Goal: Transaction & Acquisition: Purchase product/service

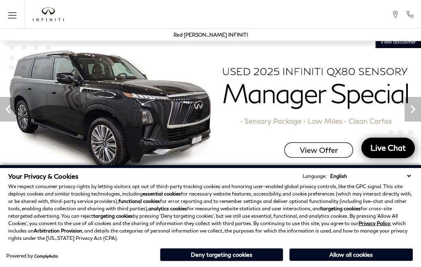
click at [355, 258] on button "Allow all cookies" at bounding box center [351, 255] width 123 height 12
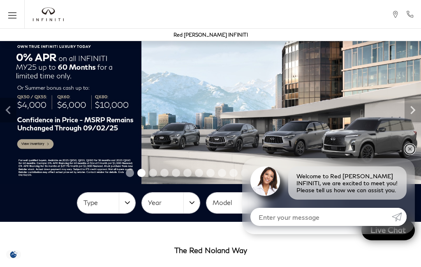
click at [410, 149] on link "✕" at bounding box center [410, 149] width 10 height 10
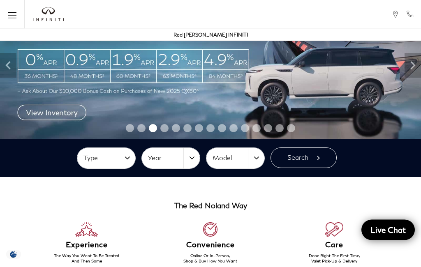
scroll to position [45, 0]
click at [123, 157] on button "Type" at bounding box center [106, 158] width 58 height 21
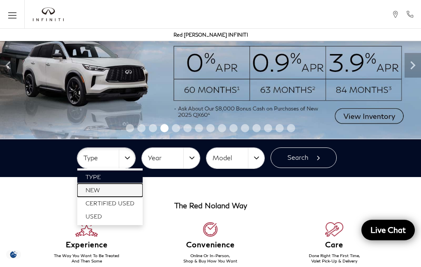
click at [105, 189] on link "New" at bounding box center [109, 190] width 65 height 13
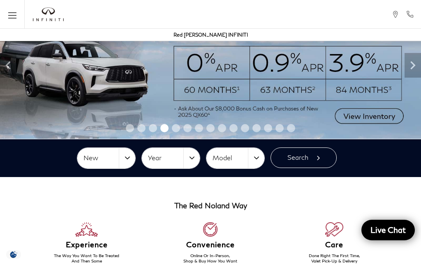
click at [195, 159] on button "Year" at bounding box center [171, 158] width 58 height 21
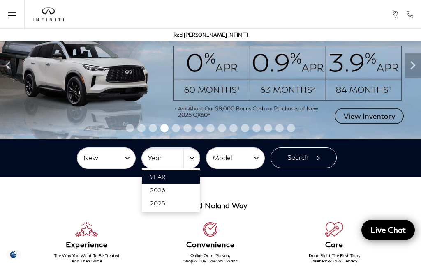
click at [297, 200] on div at bounding box center [210, 133] width 421 height 267
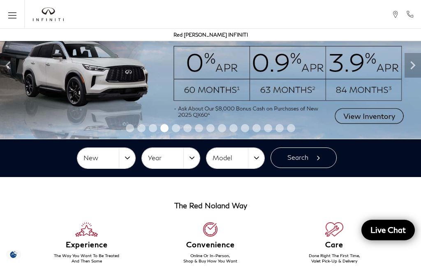
click at [253, 157] on button "Model" at bounding box center [236, 158] width 58 height 21
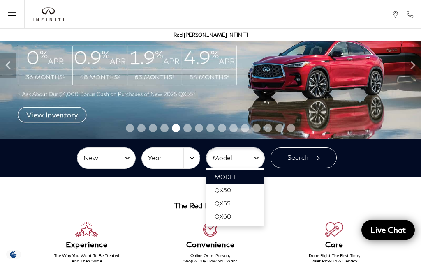
click at [308, 210] on div at bounding box center [210, 133] width 421 height 267
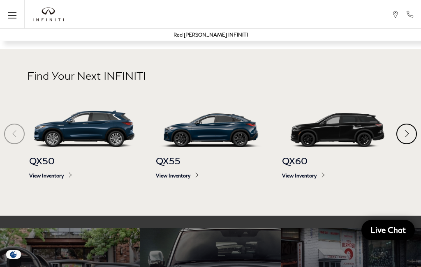
scroll to position [307, 0]
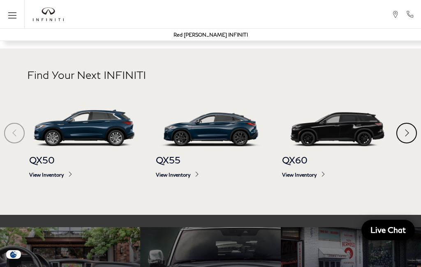
click at [400, 144] on div "Next" at bounding box center [407, 133] width 21 height 21
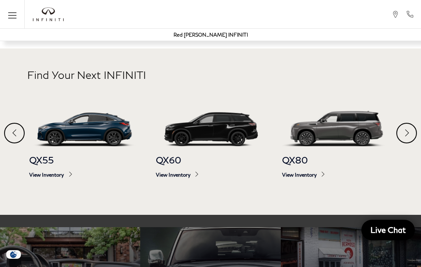
click at [309, 172] on span "View Inventory" at bounding box center [337, 175] width 110 height 6
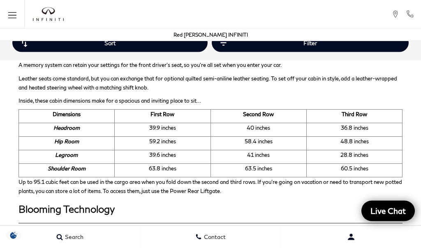
scroll to position [1805, 0]
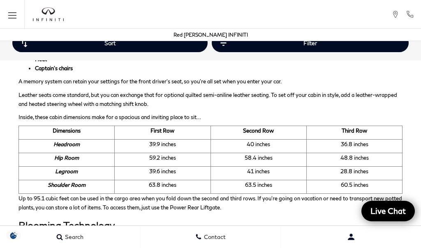
click at [9, 11] on icon "Open the main navigation menu" at bounding box center [12, 15] width 8 height 10
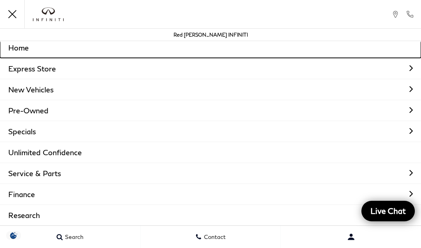
scroll to position [3, 0]
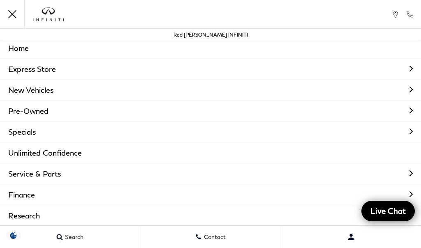
click at [37, 111] on link "Pre-Owned" at bounding box center [210, 111] width 421 height 21
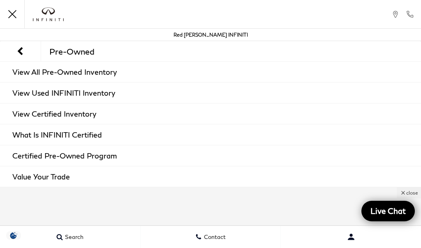
click at [100, 94] on link "View Used INFINITI Inventory" at bounding box center [210, 93] width 421 height 21
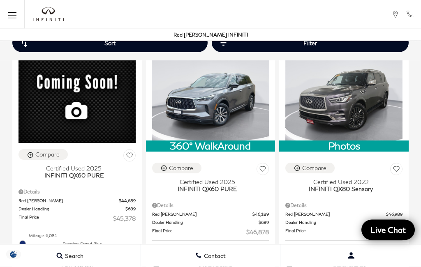
scroll to position [745, 0]
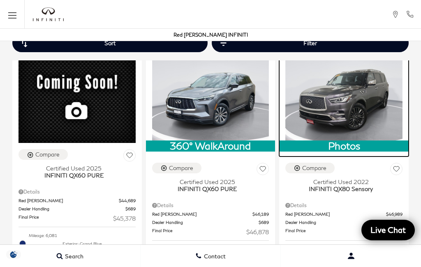
click at [356, 141] on img at bounding box center [344, 97] width 117 height 88
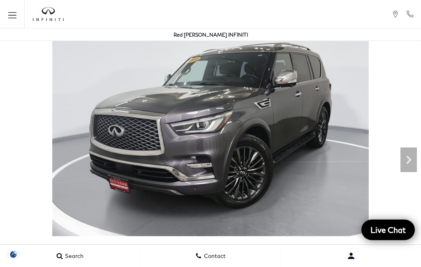
scroll to position [38, 0]
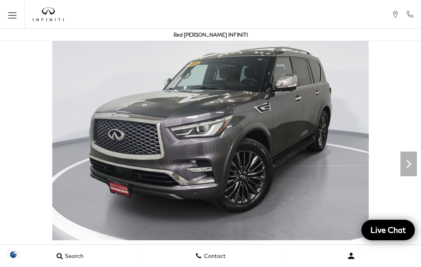
click at [409, 169] on icon "Next" at bounding box center [409, 164] width 16 height 16
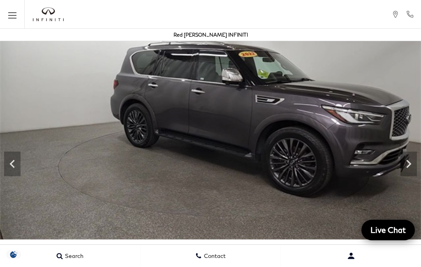
click at [408, 165] on icon "Next" at bounding box center [409, 164] width 16 height 16
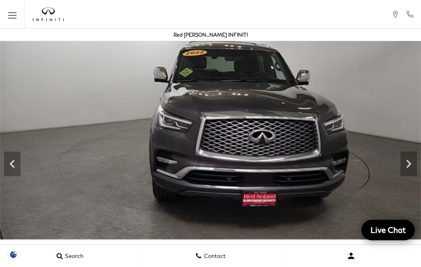
click at [406, 168] on icon "Next" at bounding box center [409, 164] width 16 height 16
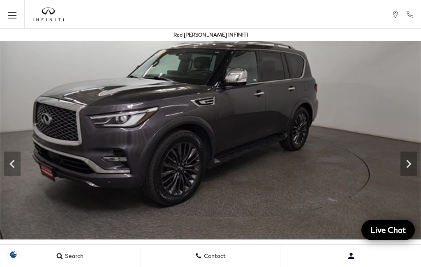
click at [411, 167] on icon "Next" at bounding box center [409, 164] width 16 height 16
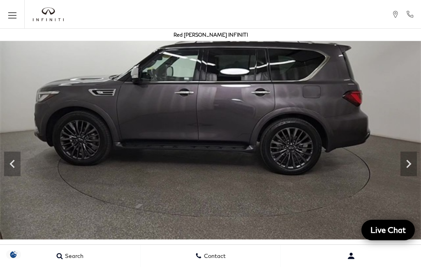
scroll to position [0, 0]
click at [408, 161] on icon "Next" at bounding box center [408, 164] width 5 height 8
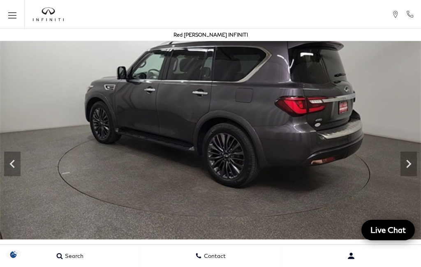
click at [399, 171] on img at bounding box center [210, 121] width 421 height 237
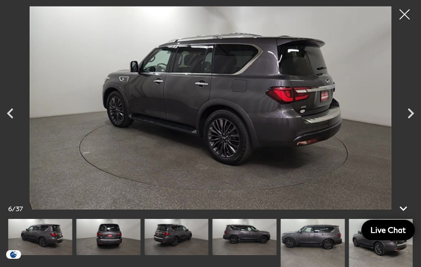
click at [407, 124] on icon "Next" at bounding box center [411, 113] width 21 height 21
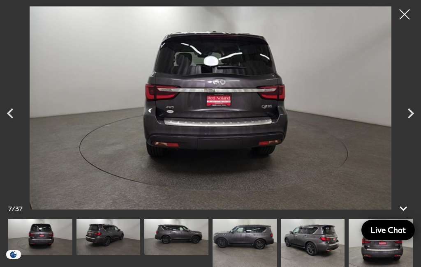
click at [418, 124] on icon "Next" at bounding box center [411, 113] width 21 height 21
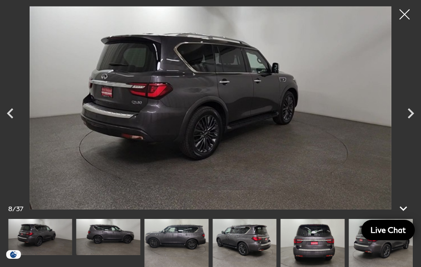
click at [415, 124] on icon "Next" at bounding box center [411, 113] width 21 height 21
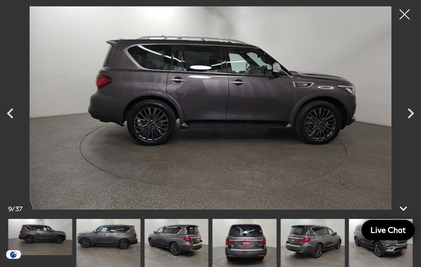
click at [417, 124] on icon "Next" at bounding box center [411, 113] width 21 height 21
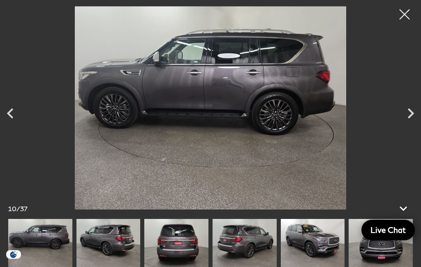
click at [416, 124] on icon "Next" at bounding box center [411, 113] width 21 height 21
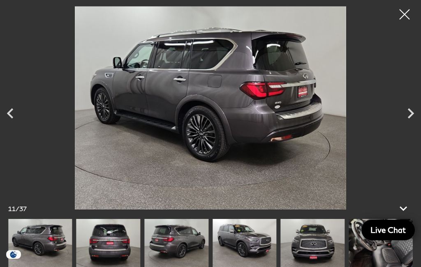
click at [414, 124] on icon "Next" at bounding box center [411, 113] width 21 height 21
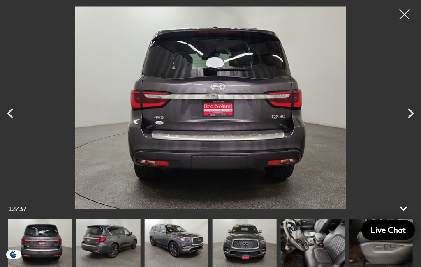
click at [409, 128] on div "Next" at bounding box center [411, 113] width 21 height 29
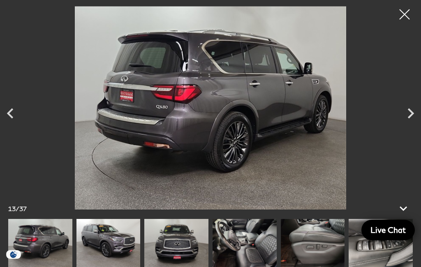
click at [411, 128] on div "Next" at bounding box center [411, 113] width 21 height 29
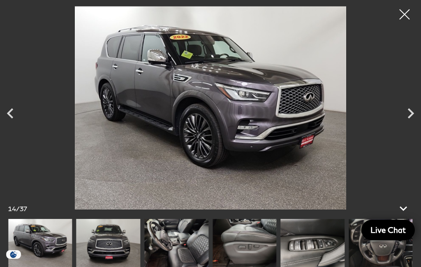
click at [413, 124] on icon "Next" at bounding box center [411, 113] width 21 height 21
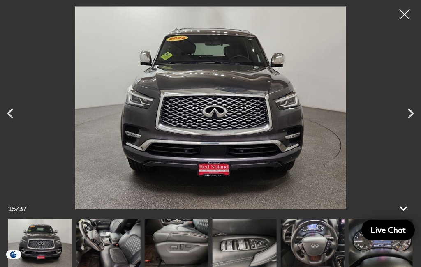
click at [412, 124] on icon "Next" at bounding box center [411, 113] width 21 height 21
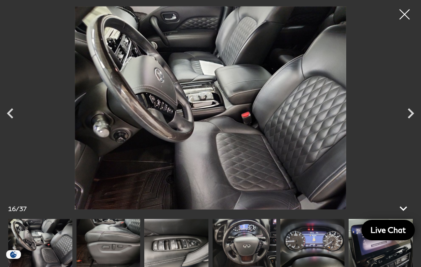
click at [411, 128] on div "Next" at bounding box center [411, 113] width 21 height 29
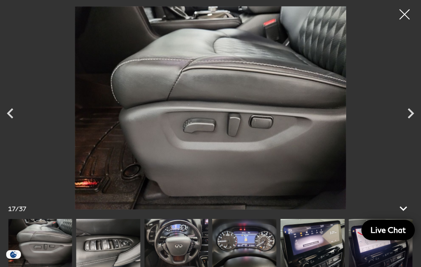
click at [411, 128] on div "Next" at bounding box center [411, 113] width 21 height 29
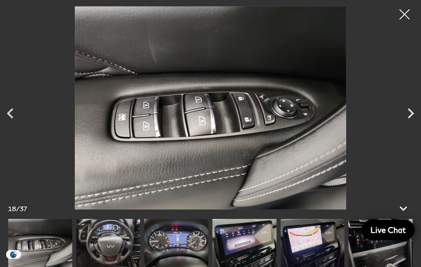
click at [410, 128] on div "Next" at bounding box center [411, 113] width 21 height 29
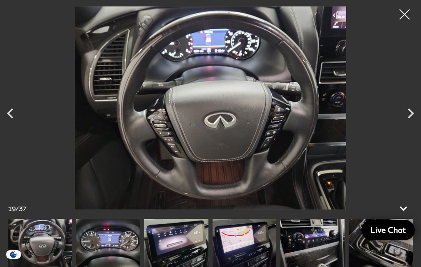
click at [406, 128] on div "Next" at bounding box center [411, 113] width 21 height 29
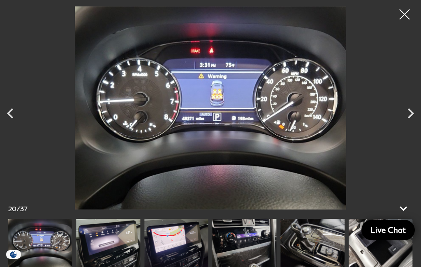
click at [409, 124] on icon "Next" at bounding box center [411, 113] width 21 height 21
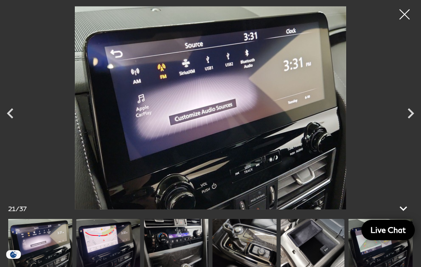
click at [412, 124] on icon "Next" at bounding box center [411, 113] width 21 height 21
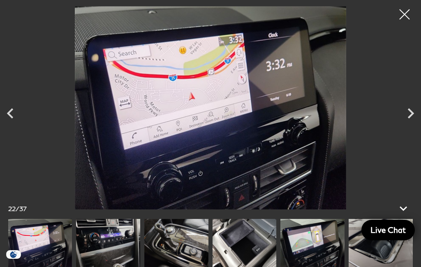
click at [406, 128] on div "Next" at bounding box center [411, 113] width 21 height 29
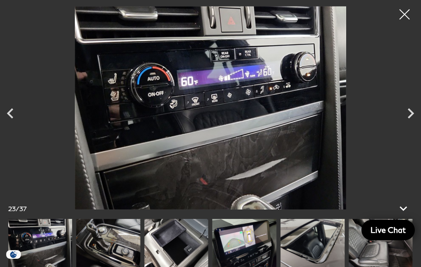
click at [414, 124] on icon "Next" at bounding box center [411, 113] width 21 height 21
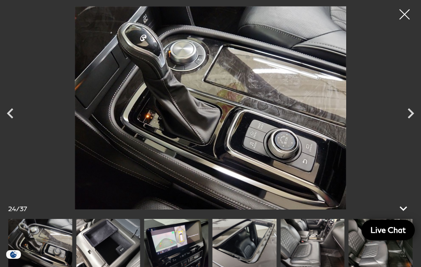
click at [416, 124] on icon "Next" at bounding box center [411, 113] width 21 height 21
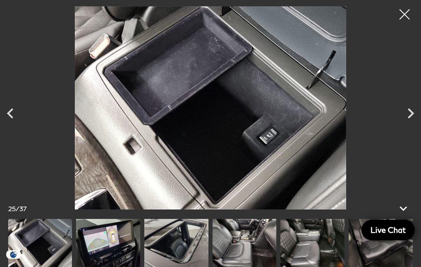
click at [409, 124] on icon "Next" at bounding box center [411, 113] width 21 height 21
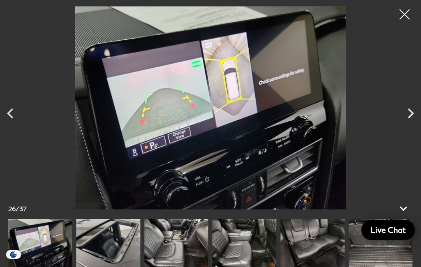
click at [411, 124] on icon "Next" at bounding box center [411, 113] width 21 height 21
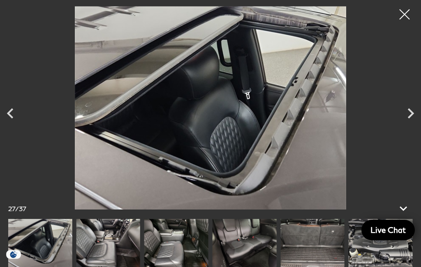
click at [407, 124] on icon "Next" at bounding box center [411, 113] width 21 height 21
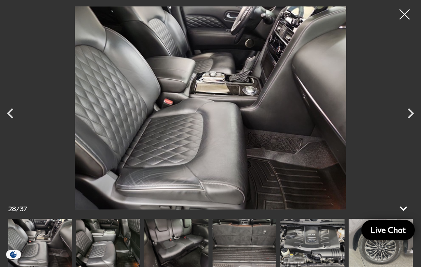
click at [408, 124] on icon "Next" at bounding box center [411, 113] width 21 height 21
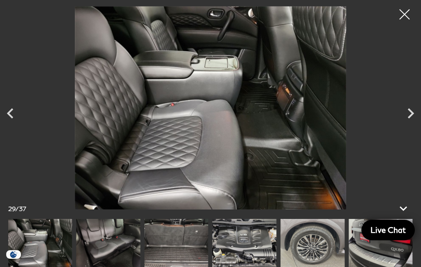
click at [404, 128] on div "Next" at bounding box center [411, 113] width 21 height 29
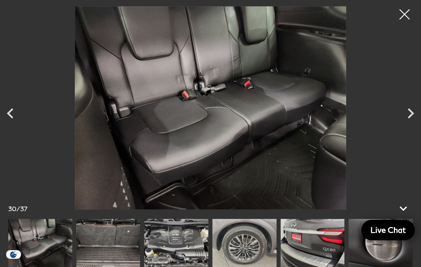
click at [411, 124] on icon "Next" at bounding box center [411, 113] width 21 height 21
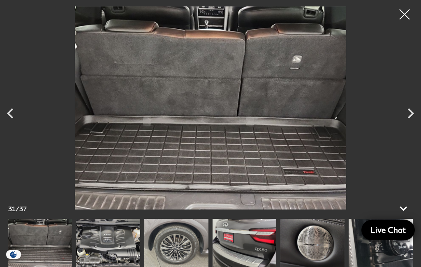
click at [408, 124] on icon "Next" at bounding box center [411, 113] width 21 height 21
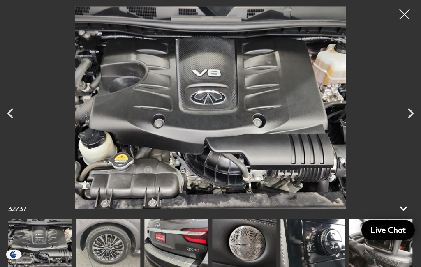
click at [404, 124] on icon "Next" at bounding box center [411, 113] width 21 height 21
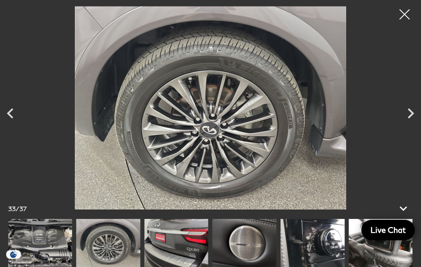
click at [408, 124] on icon "Next" at bounding box center [411, 113] width 21 height 21
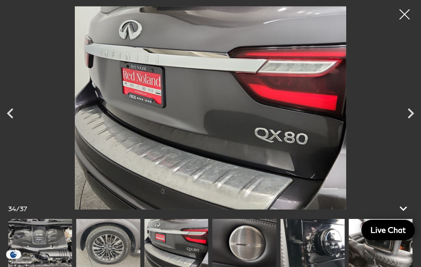
click at [406, 124] on icon "Next" at bounding box center [411, 113] width 21 height 21
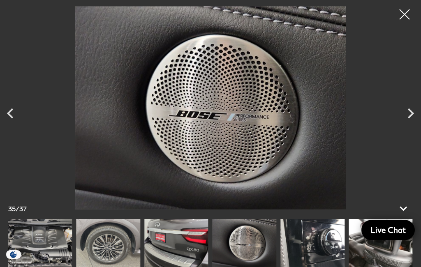
click at [405, 124] on icon "Next" at bounding box center [411, 113] width 21 height 21
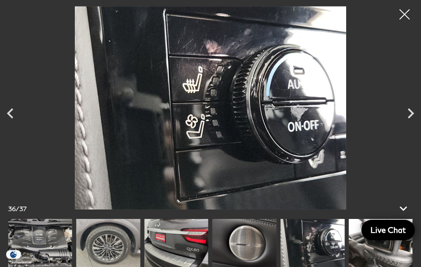
click at [408, 124] on icon "Next" at bounding box center [411, 113] width 21 height 21
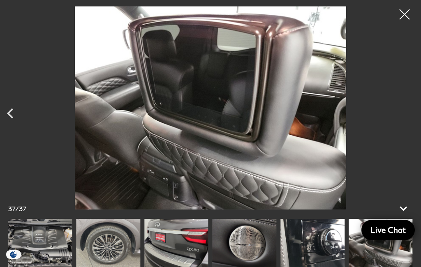
click at [408, 134] on div at bounding box center [210, 108] width 421 height 204
click at [397, 9] on div at bounding box center [405, 14] width 21 height 21
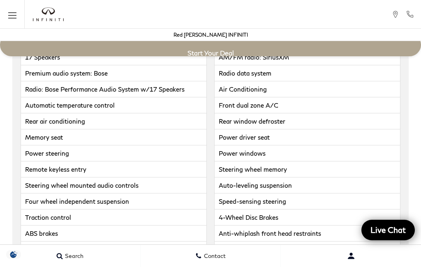
scroll to position [2210, 0]
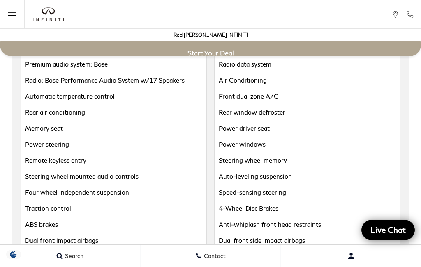
click at [8, 14] on icon "Open the main navigation menu" at bounding box center [12, 15] width 8 height 10
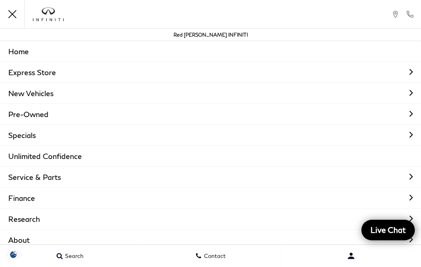
click at [20, 55] on link "Home" at bounding box center [210, 51] width 421 height 21
